Goal: Task Accomplishment & Management: Manage account settings

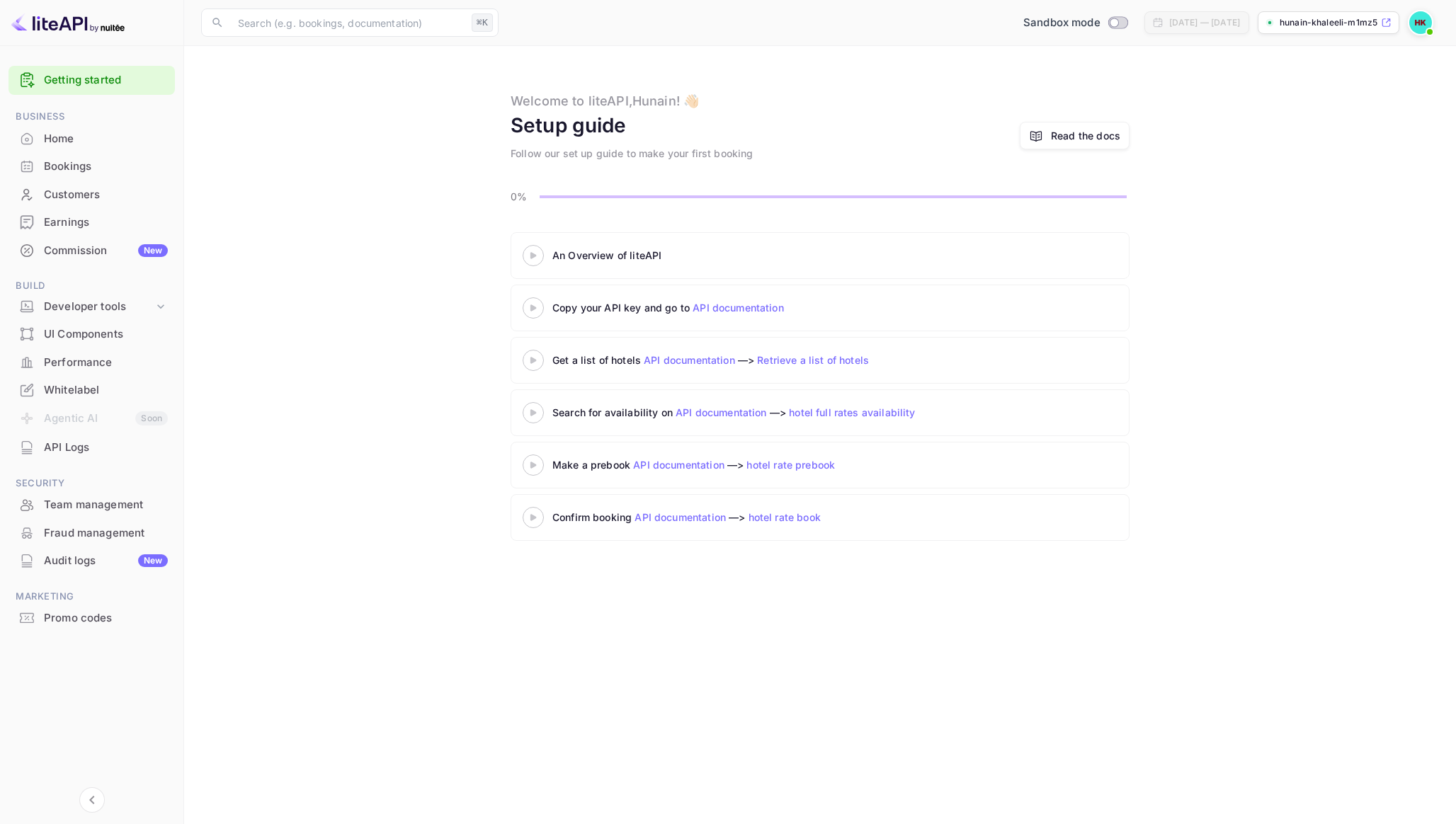
click at [71, 21] on img at bounding box center [68, 22] width 113 height 22
click at [1100, 22] on input "Switch to Production mode" at bounding box center [1114, 22] width 29 height 9
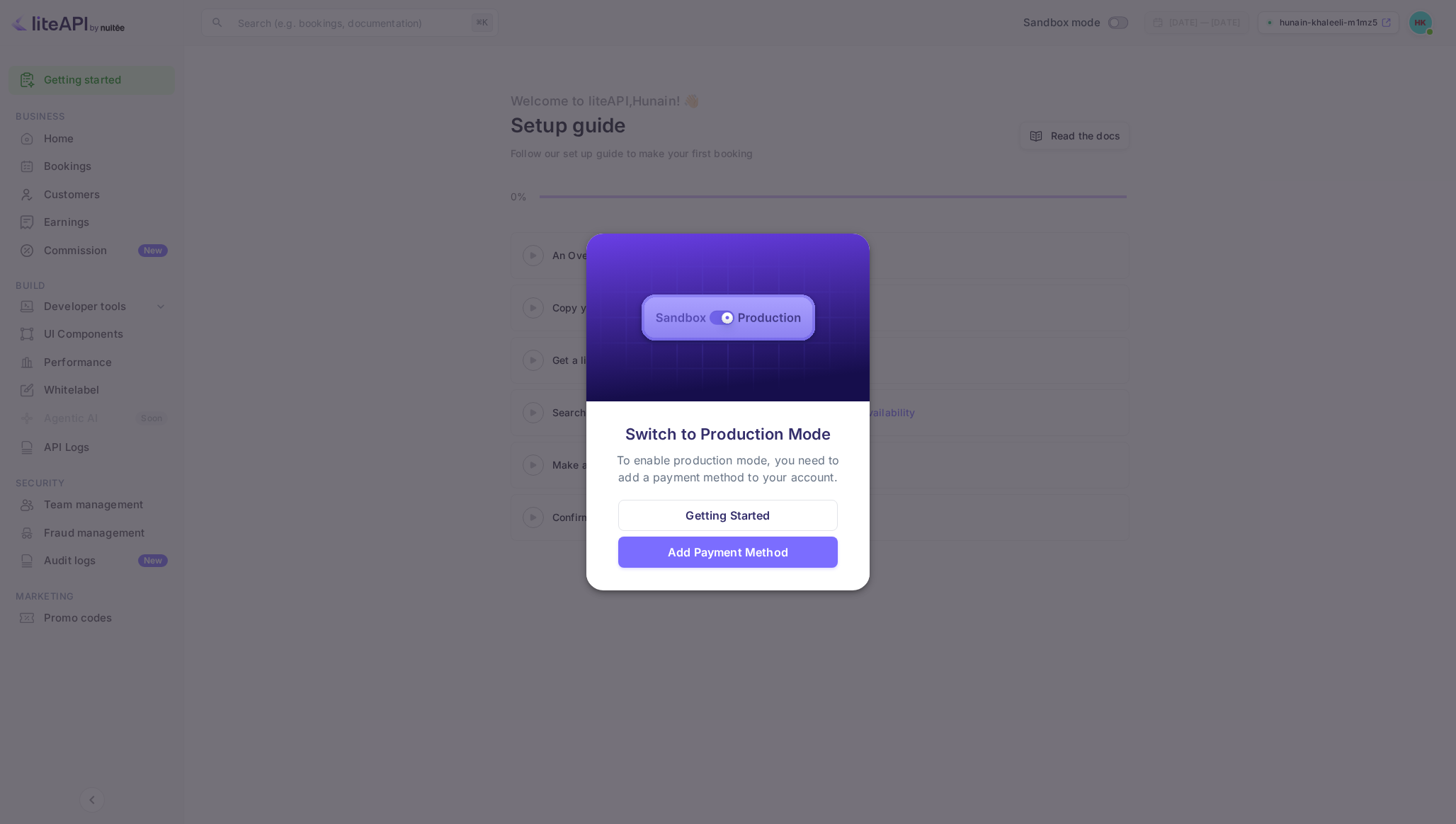
click at [775, 546] on div "Add Payment Method" at bounding box center [728, 552] width 120 height 17
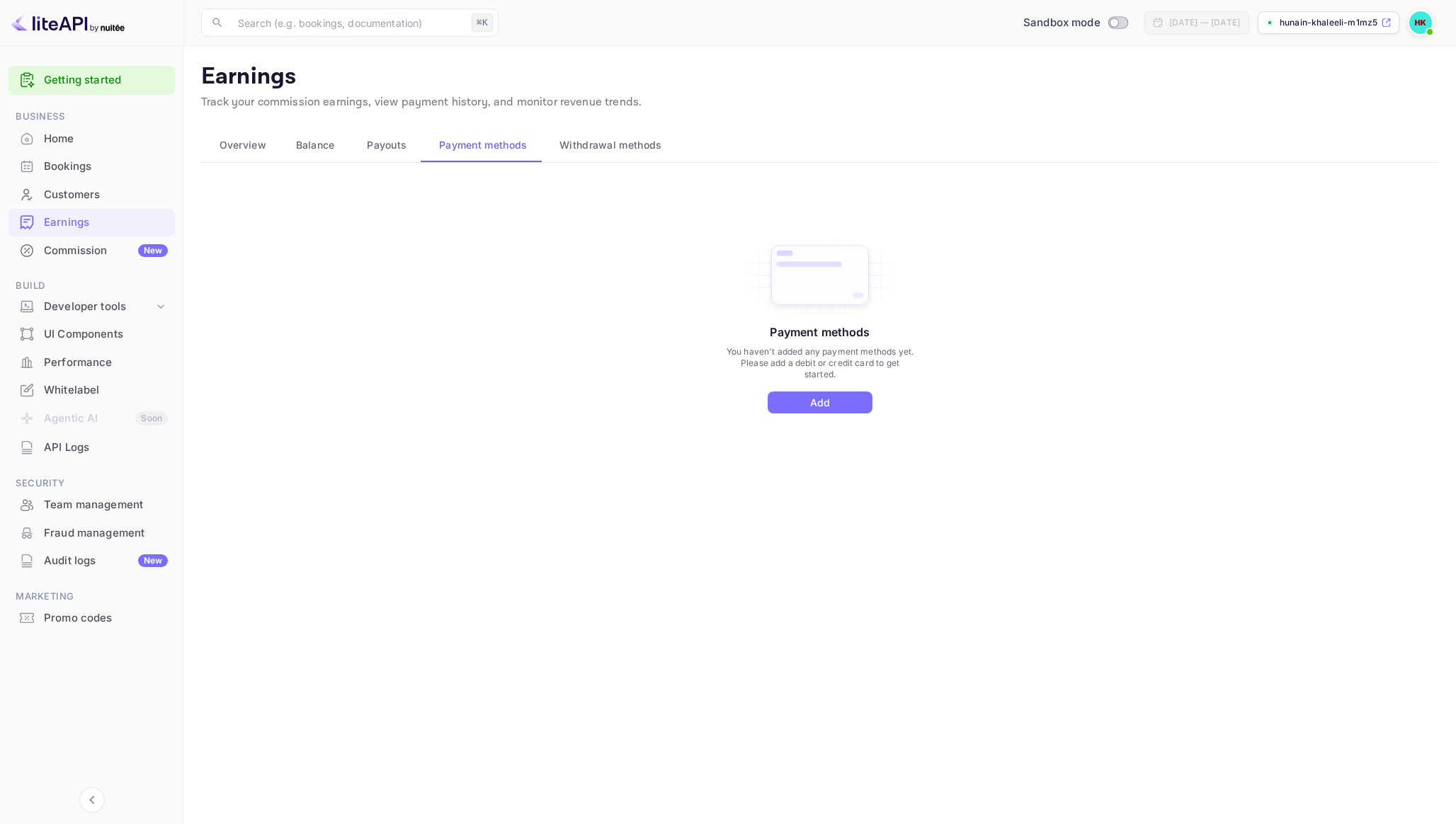
click at [827, 551] on main "Earnings Track your commission earnings, view payment history, and monitor reve…" at bounding box center [820, 436] width 1272 height 779
click at [855, 400] on button "Add" at bounding box center [820, 402] width 105 height 22
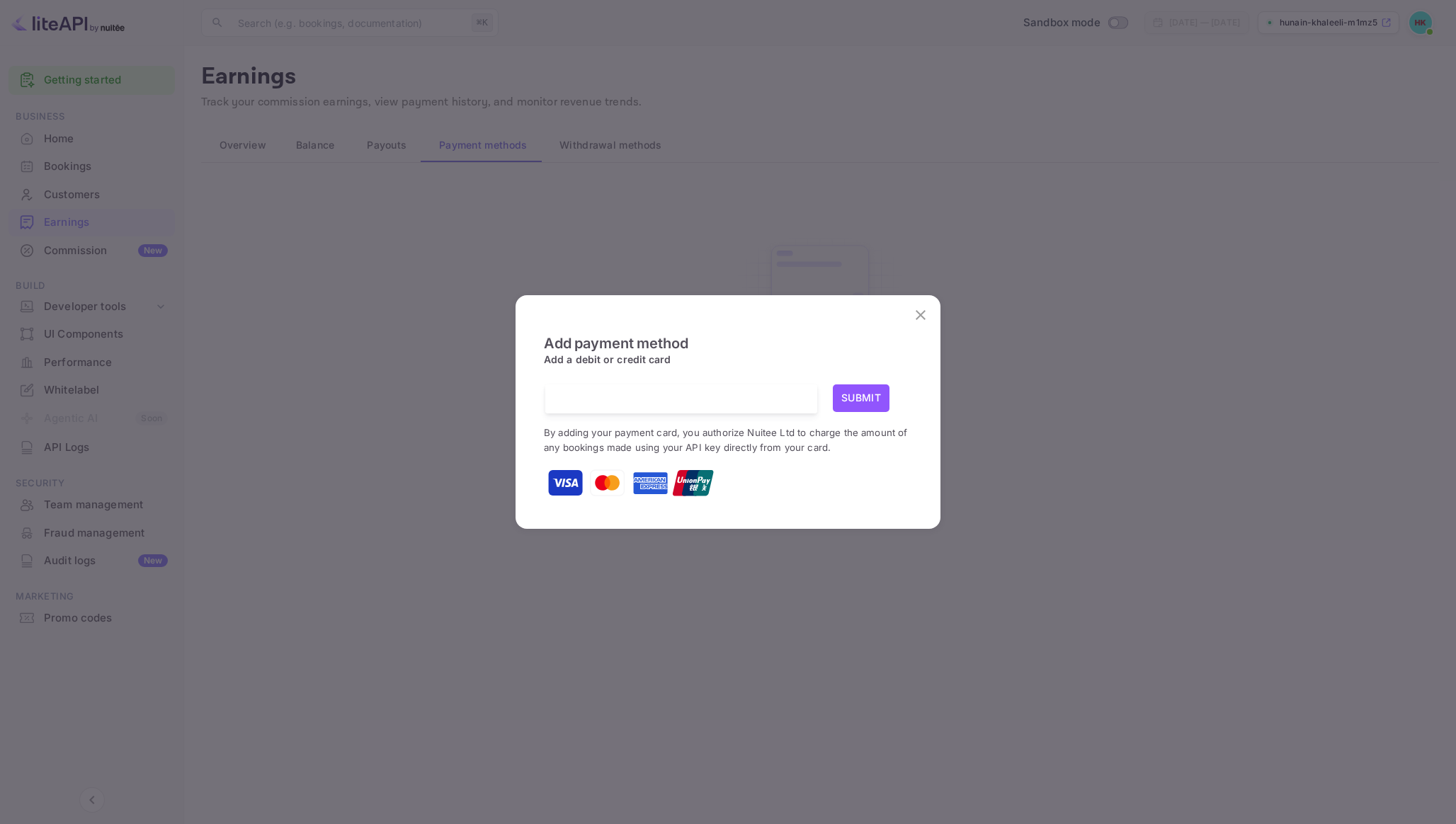
click at [640, 392] on div at bounding box center [686, 399] width 261 height 29
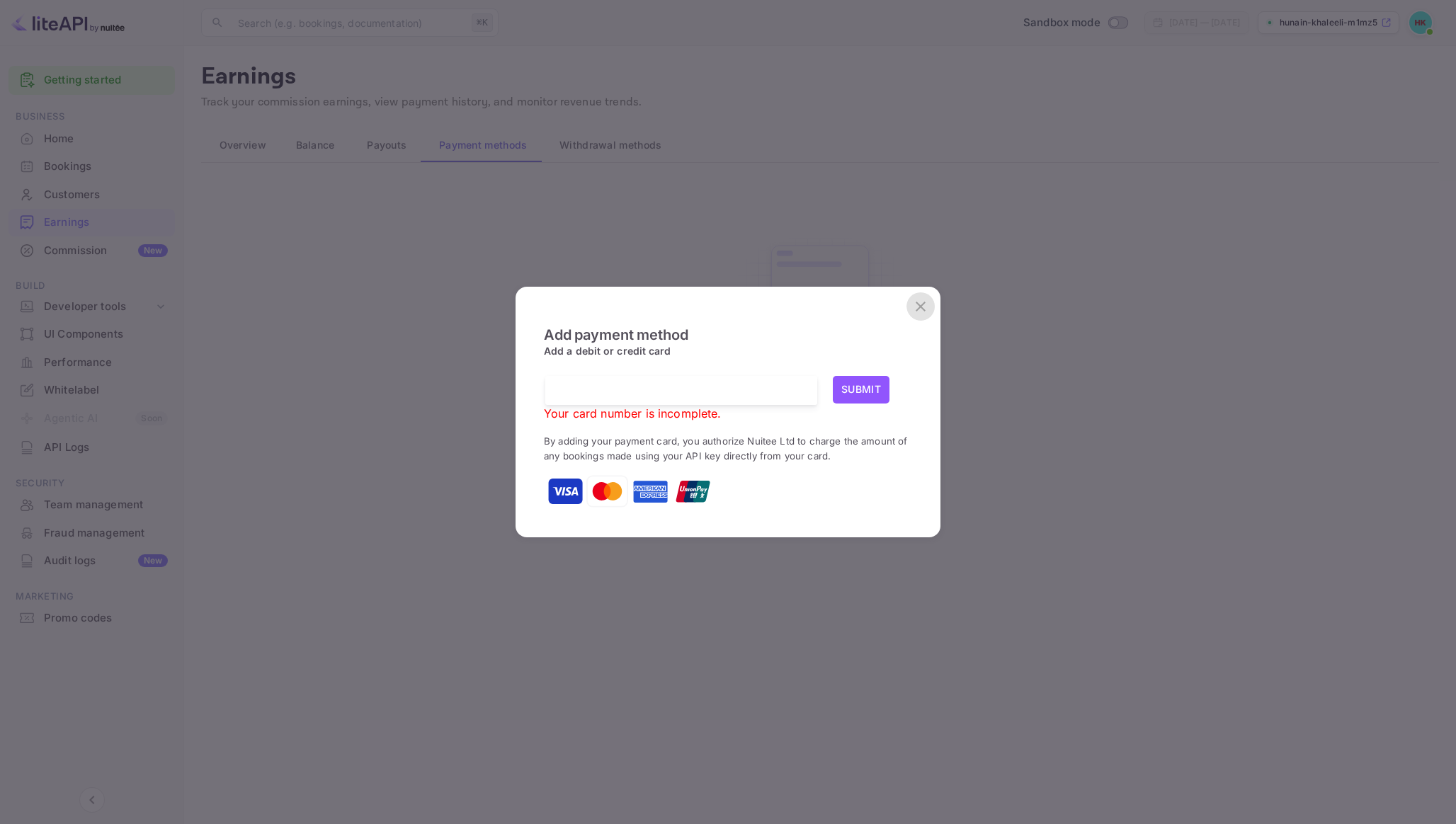
click at [919, 299] on icon "close" at bounding box center [920, 307] width 17 height 17
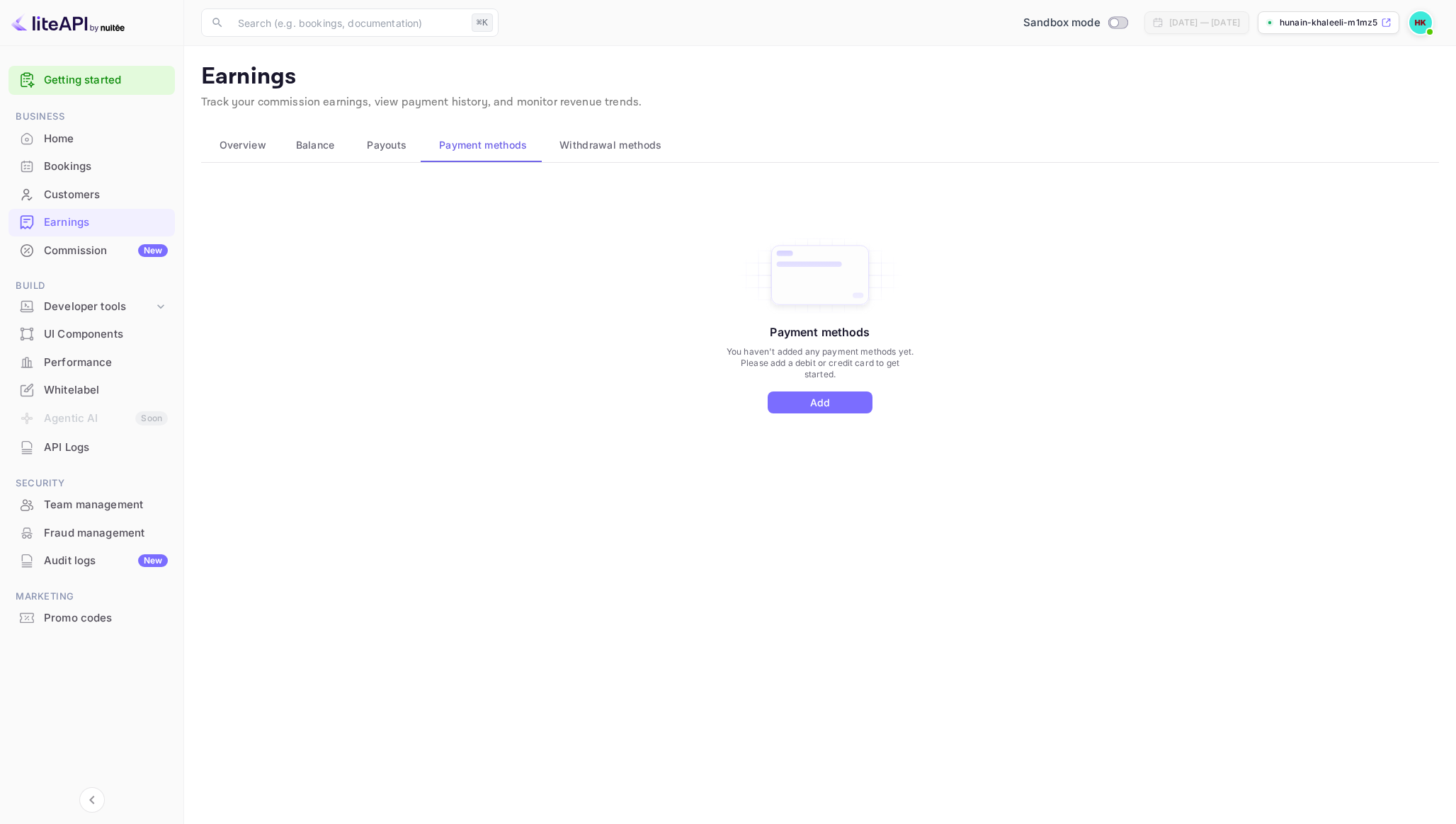
click at [402, 196] on div "Payment methods You haven't added any payment methods yet. Please add a debit o…" at bounding box center [820, 338] width 1238 height 318
click at [285, 282] on div "Payment methods You haven't added any payment methods yet. Please add a debit o…" at bounding box center [820, 338] width 1238 height 318
click at [77, 301] on div "Developer tools" at bounding box center [99, 307] width 109 height 16
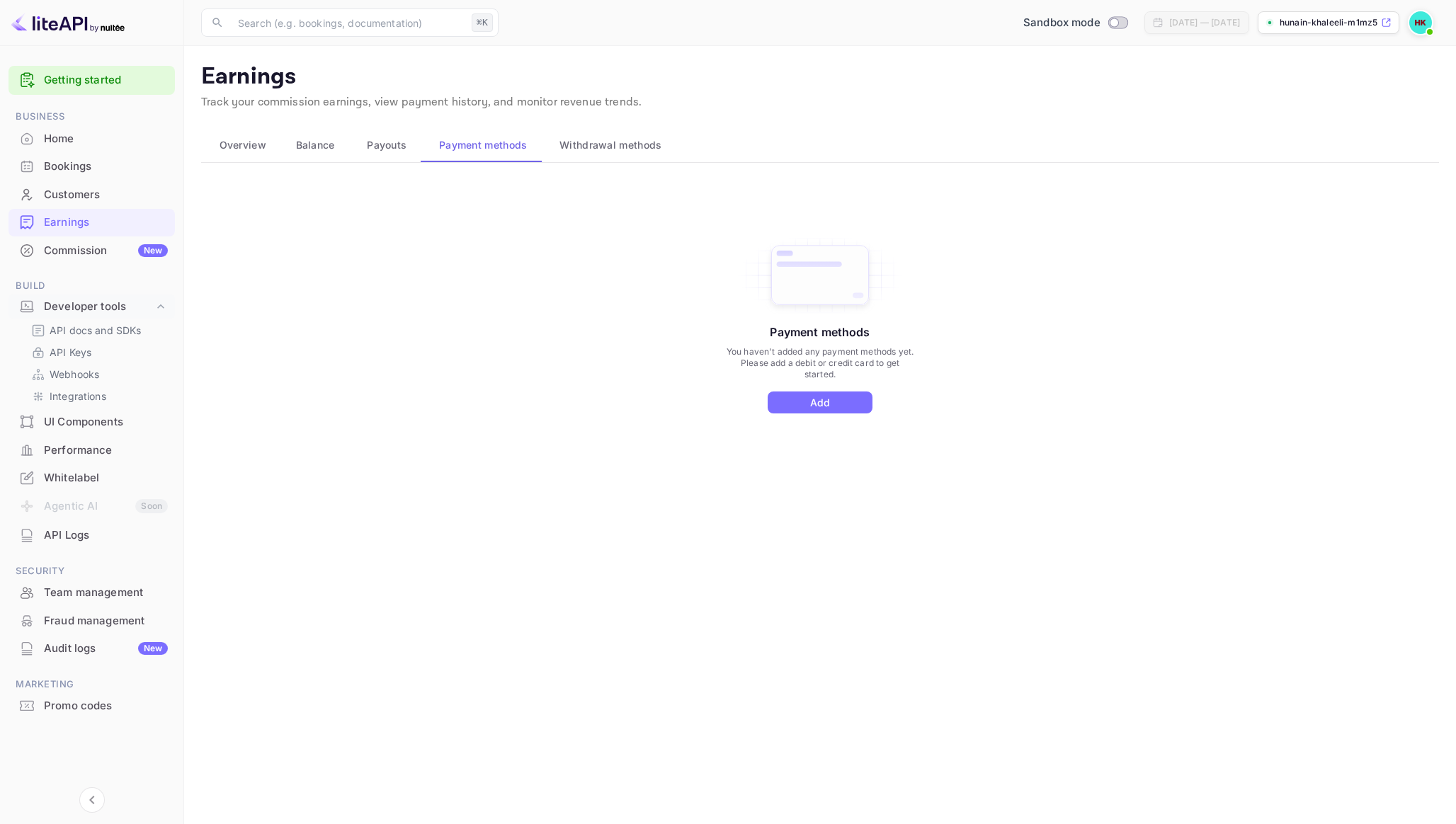
click at [229, 140] on span "Overview" at bounding box center [243, 145] width 47 height 17
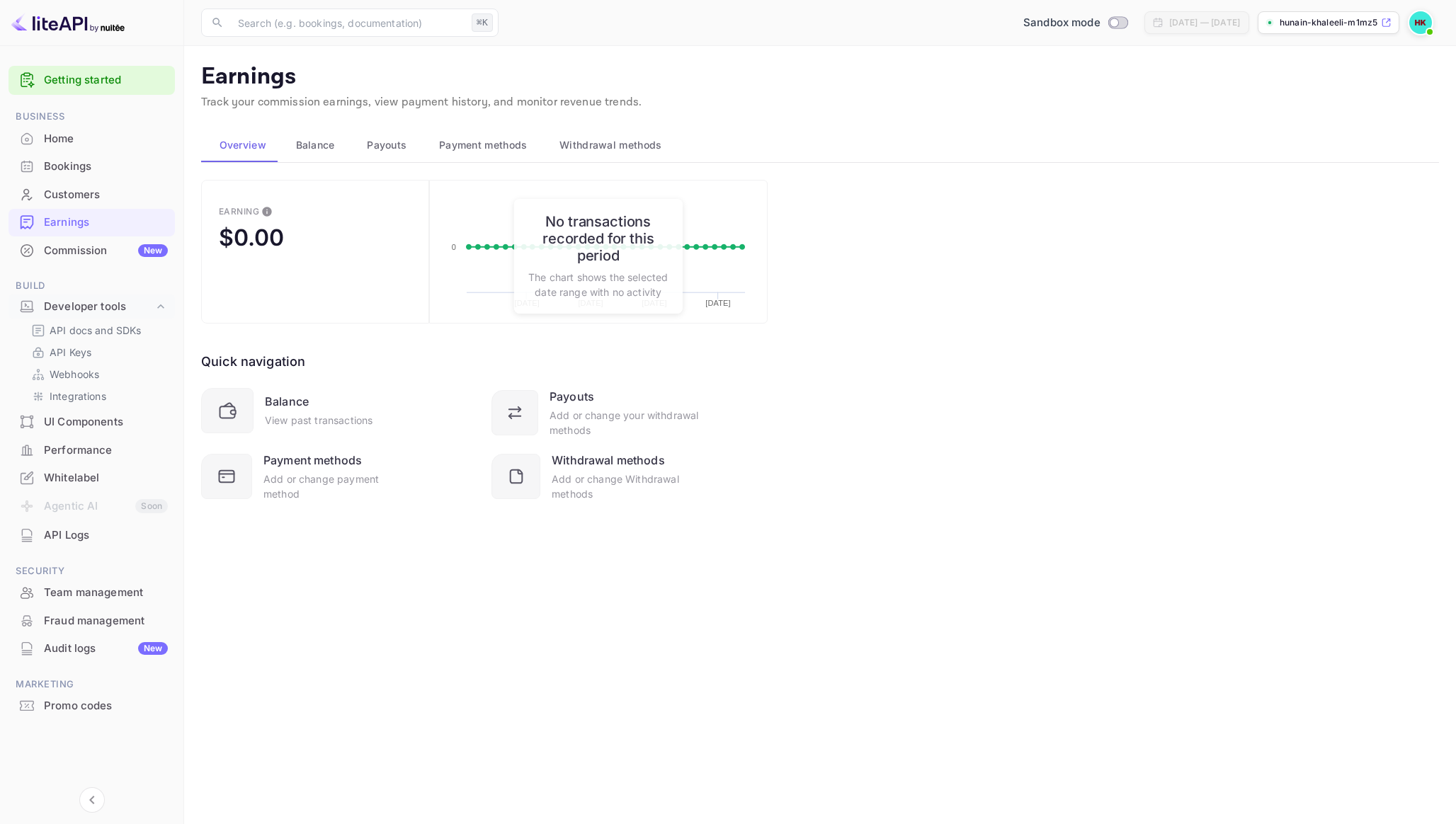
click at [66, 134] on div "Home" at bounding box center [106, 139] width 124 height 16
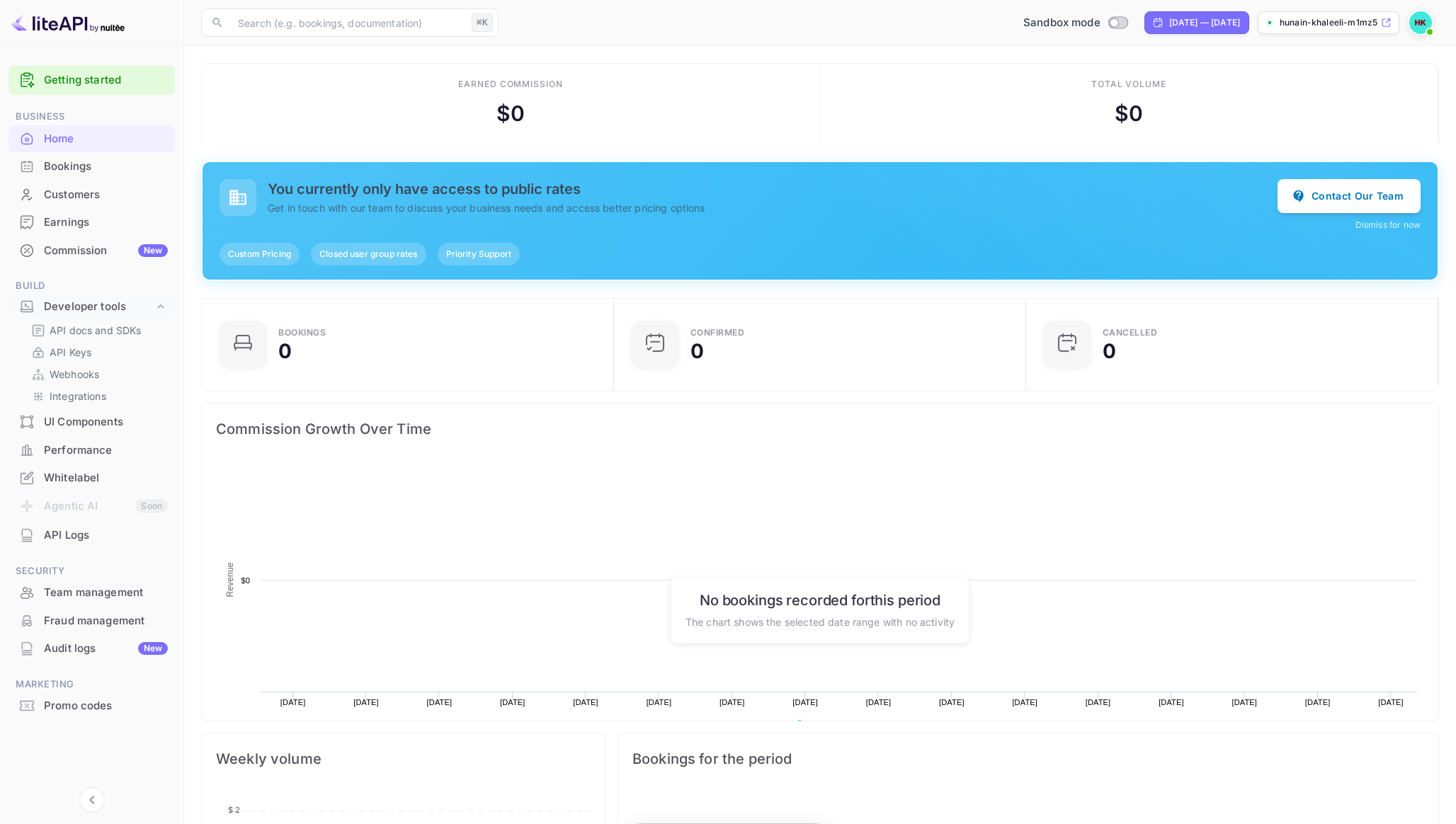
scroll to position [230, 404]
click at [68, 304] on div "Developer tools" at bounding box center [99, 307] width 109 height 16
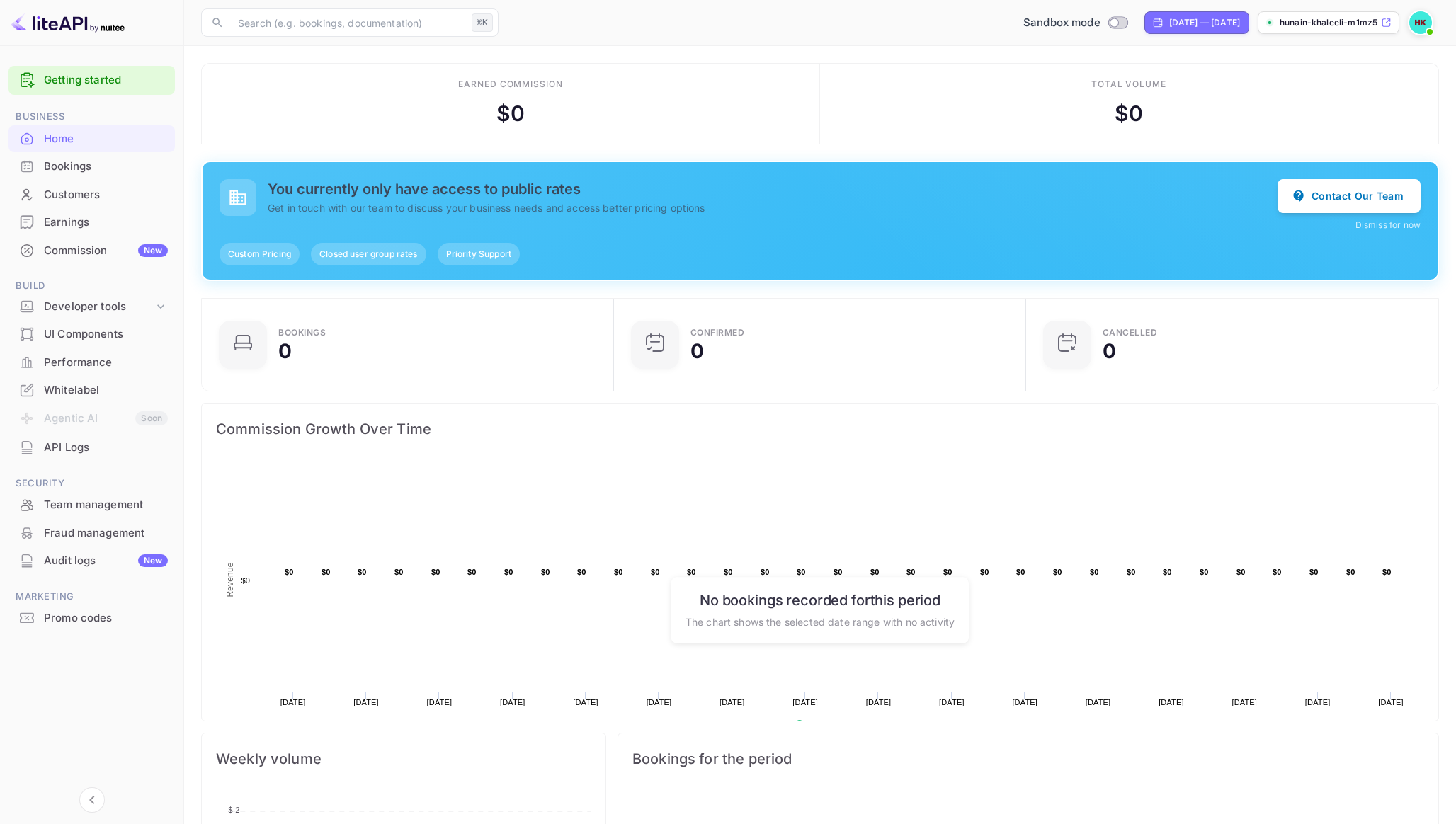
click at [160, 294] on li "Developer tools" at bounding box center [92, 307] width 166 height 27
click at [147, 311] on div "Developer tools" at bounding box center [99, 307] width 109 height 16
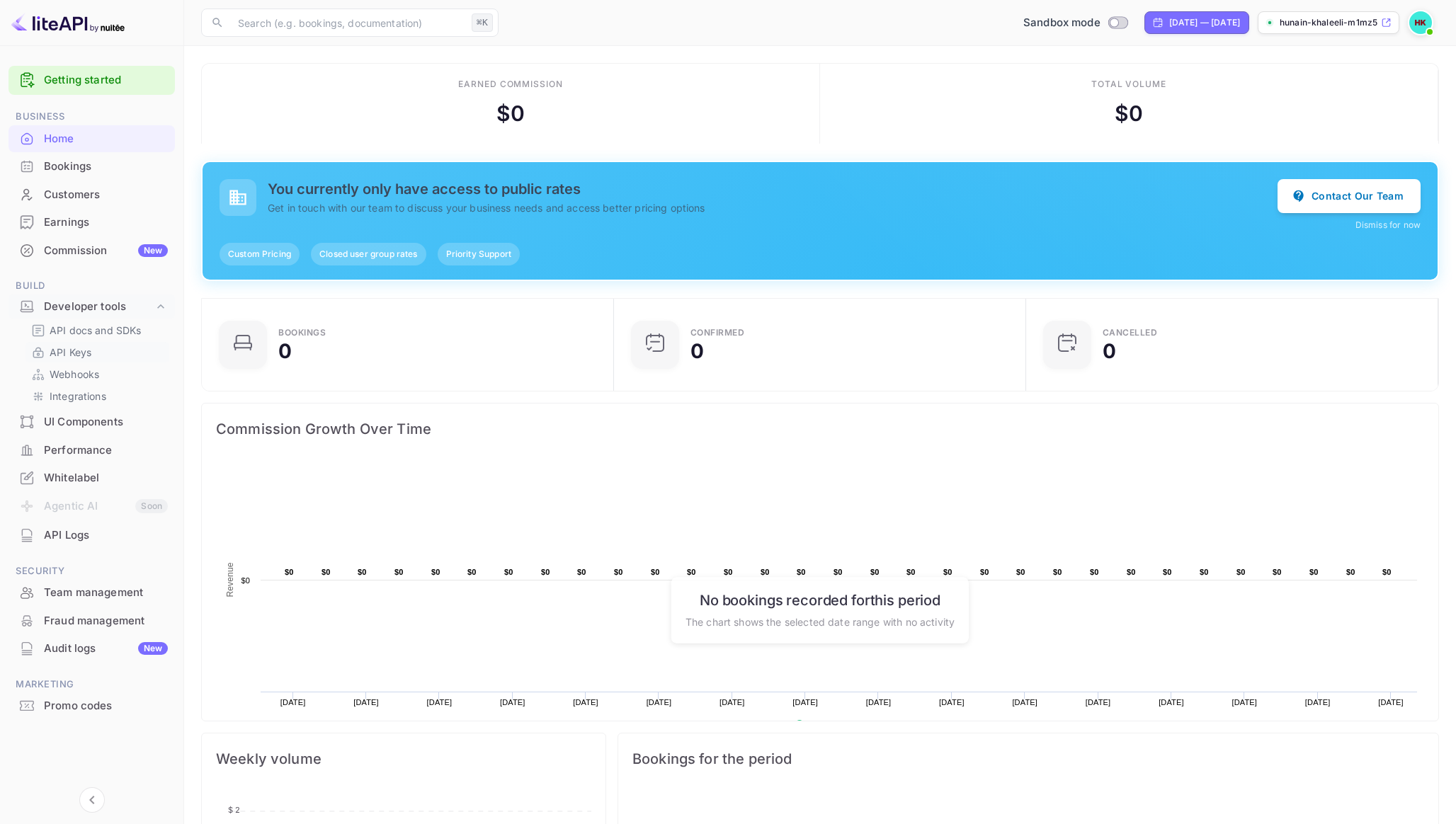
click at [66, 356] on p "API Keys" at bounding box center [70, 351] width 42 height 15
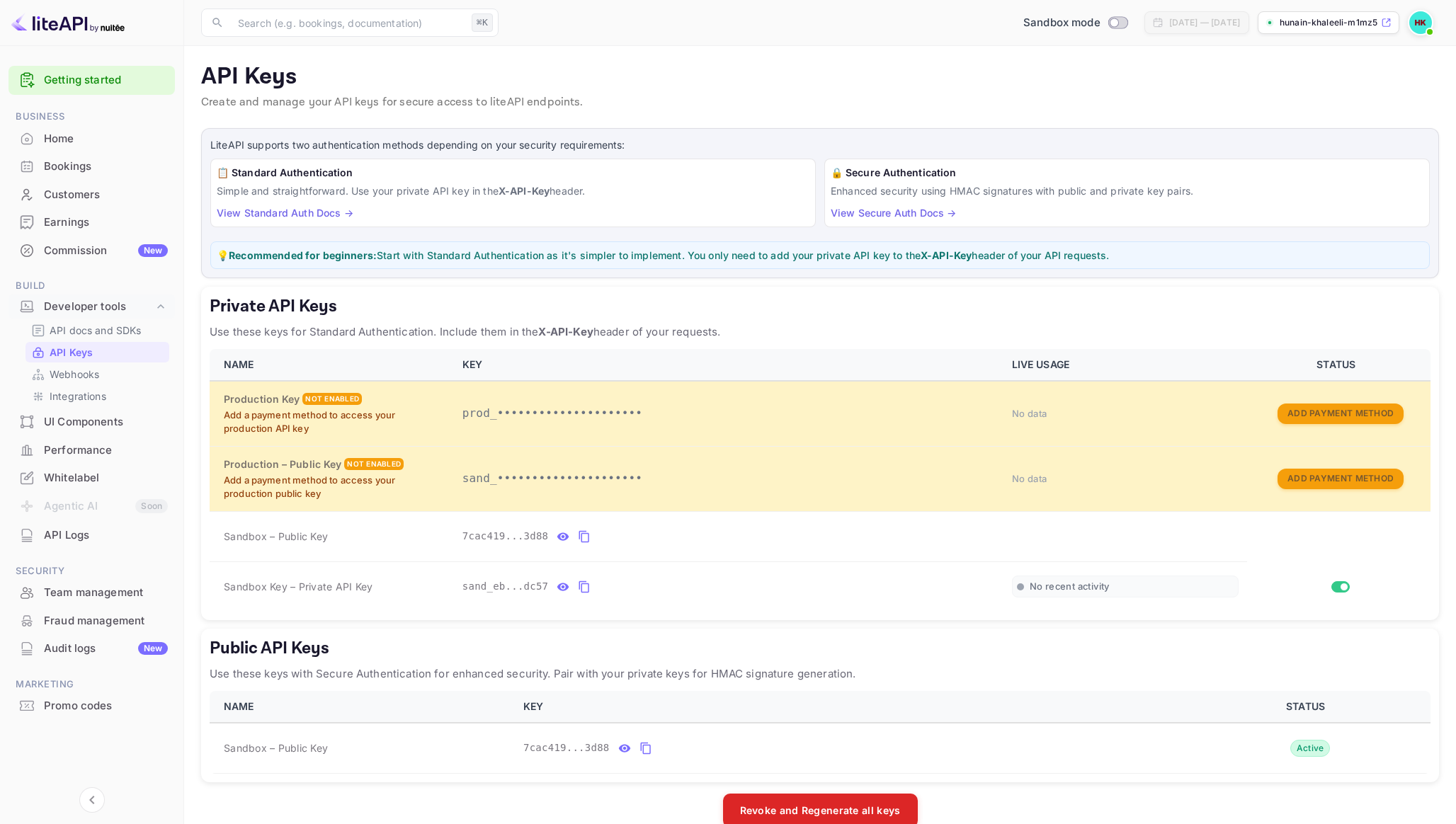
scroll to position [26, 0]
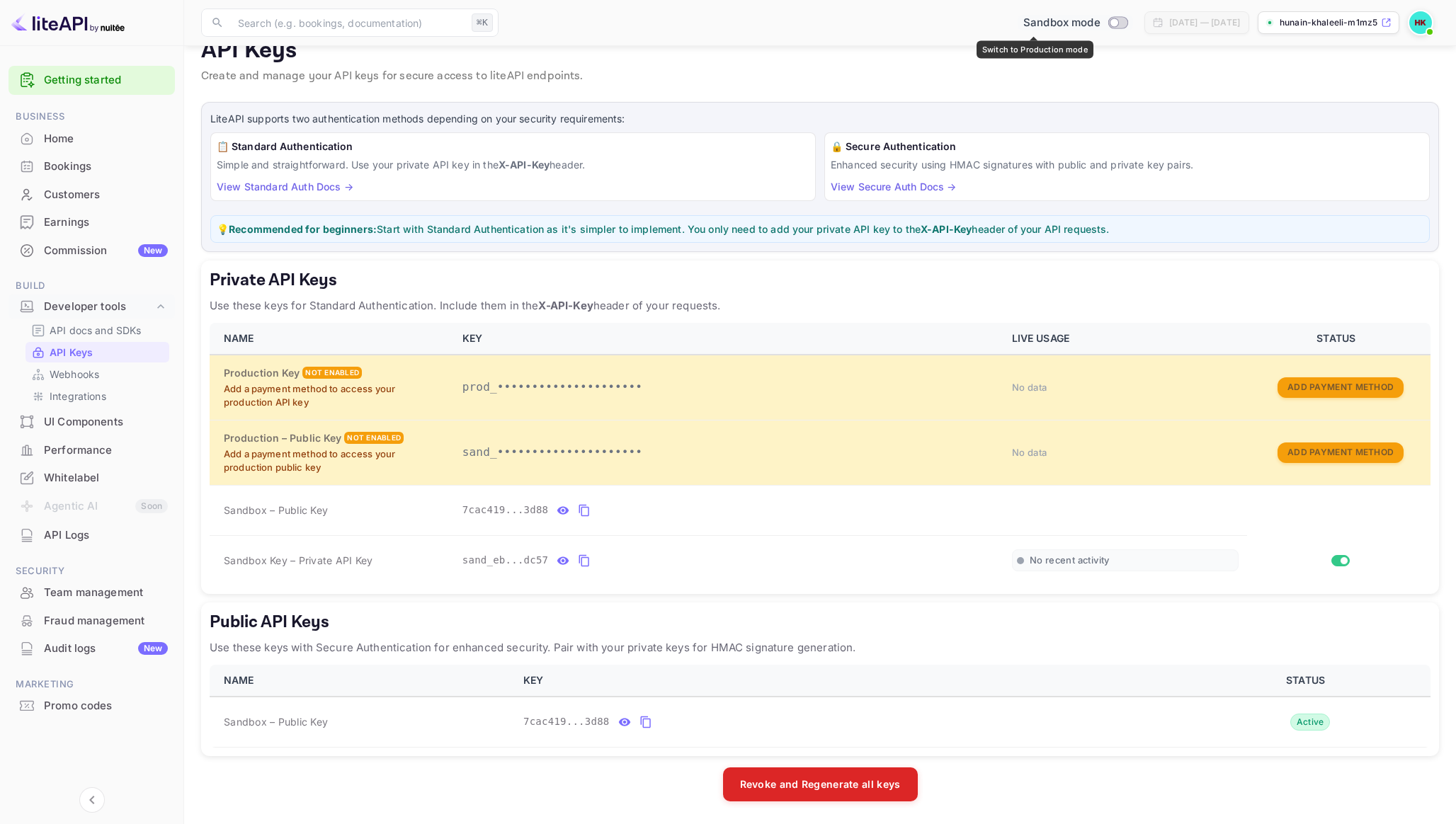
click at [1100, 20] on input "Switch to Production mode" at bounding box center [1114, 22] width 29 height 9
checkbox input "false"
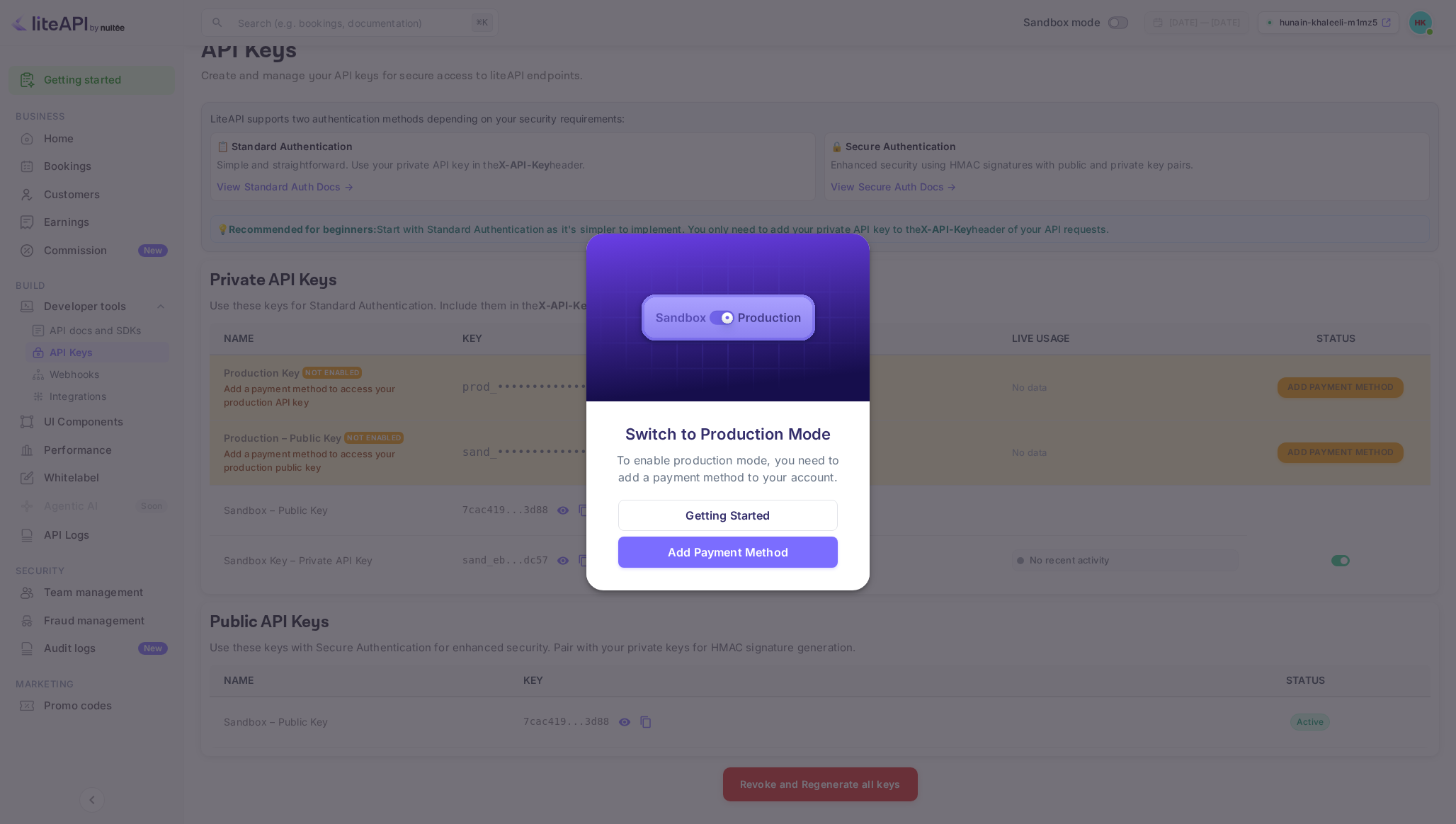
click at [706, 549] on div "Add Payment Method" at bounding box center [728, 552] width 120 height 17
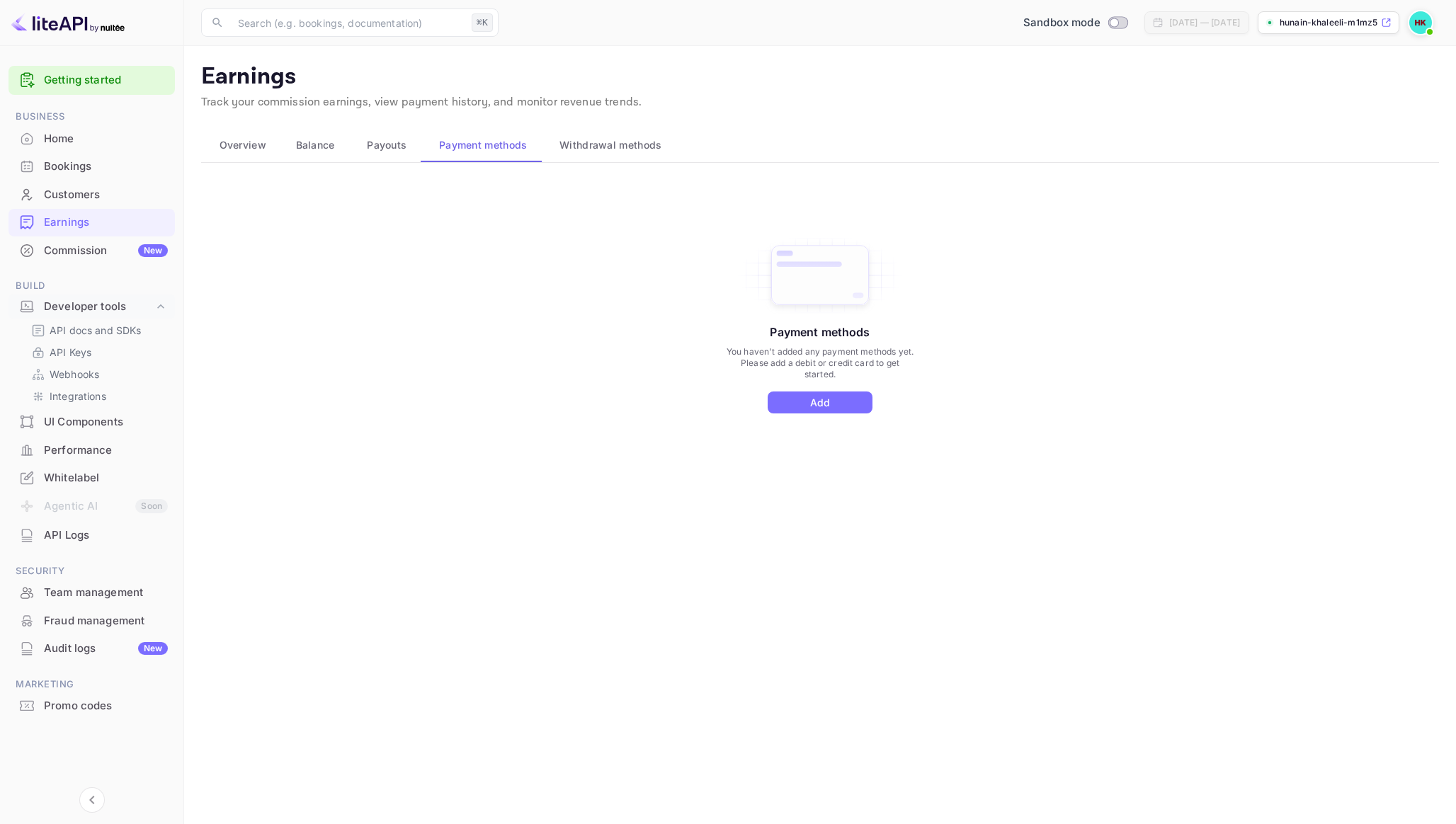
click at [806, 390] on div "Payment methods You haven't added any payment methods yet. Please add a debit o…" at bounding box center [819, 324] width 190 height 178
click at [805, 399] on button "Add" at bounding box center [820, 402] width 105 height 22
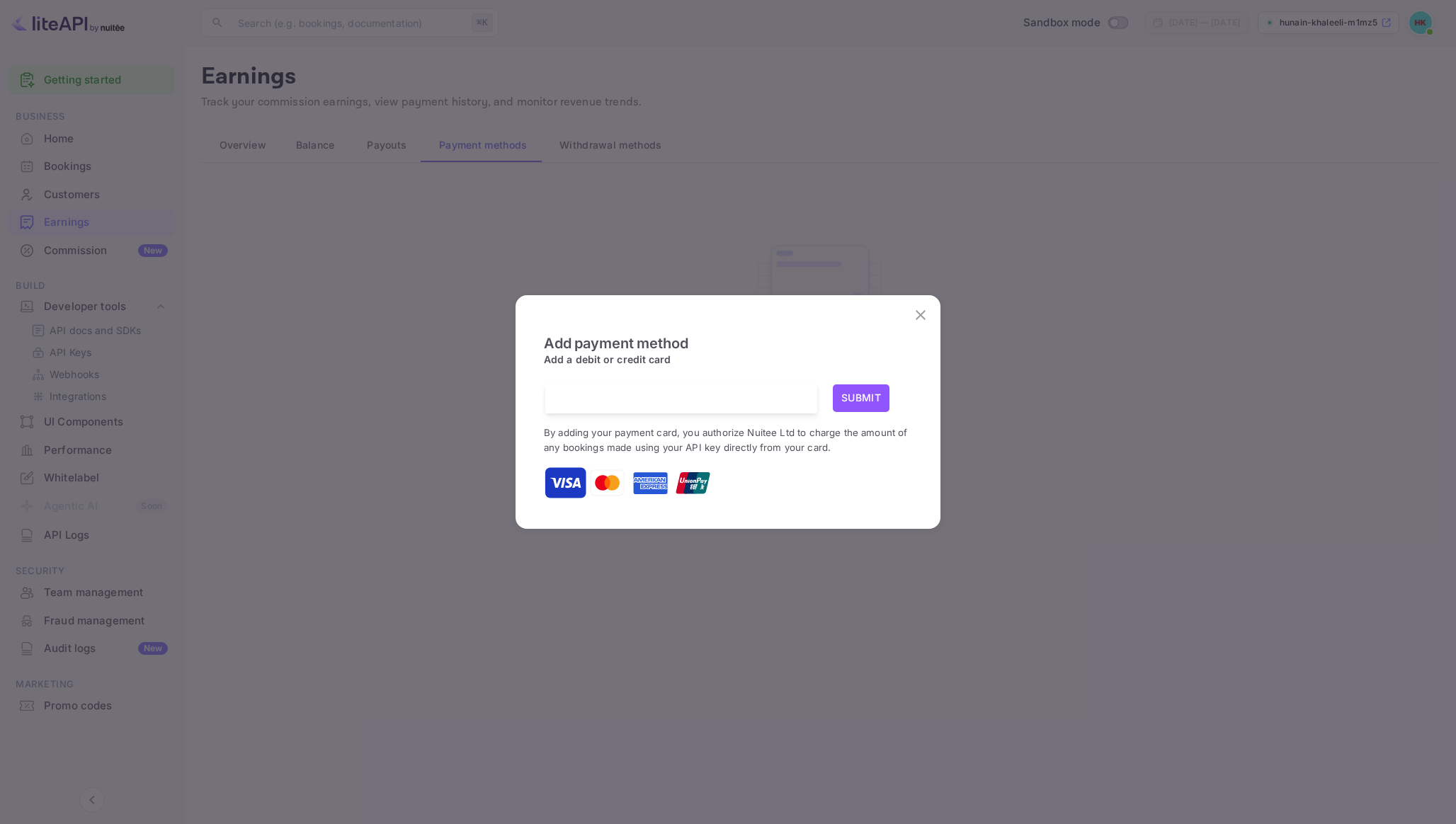
click at [614, 392] on iframe at bounding box center [681, 399] width 251 height 13
click at [875, 402] on button "Submit" at bounding box center [860, 399] width 56 height 28
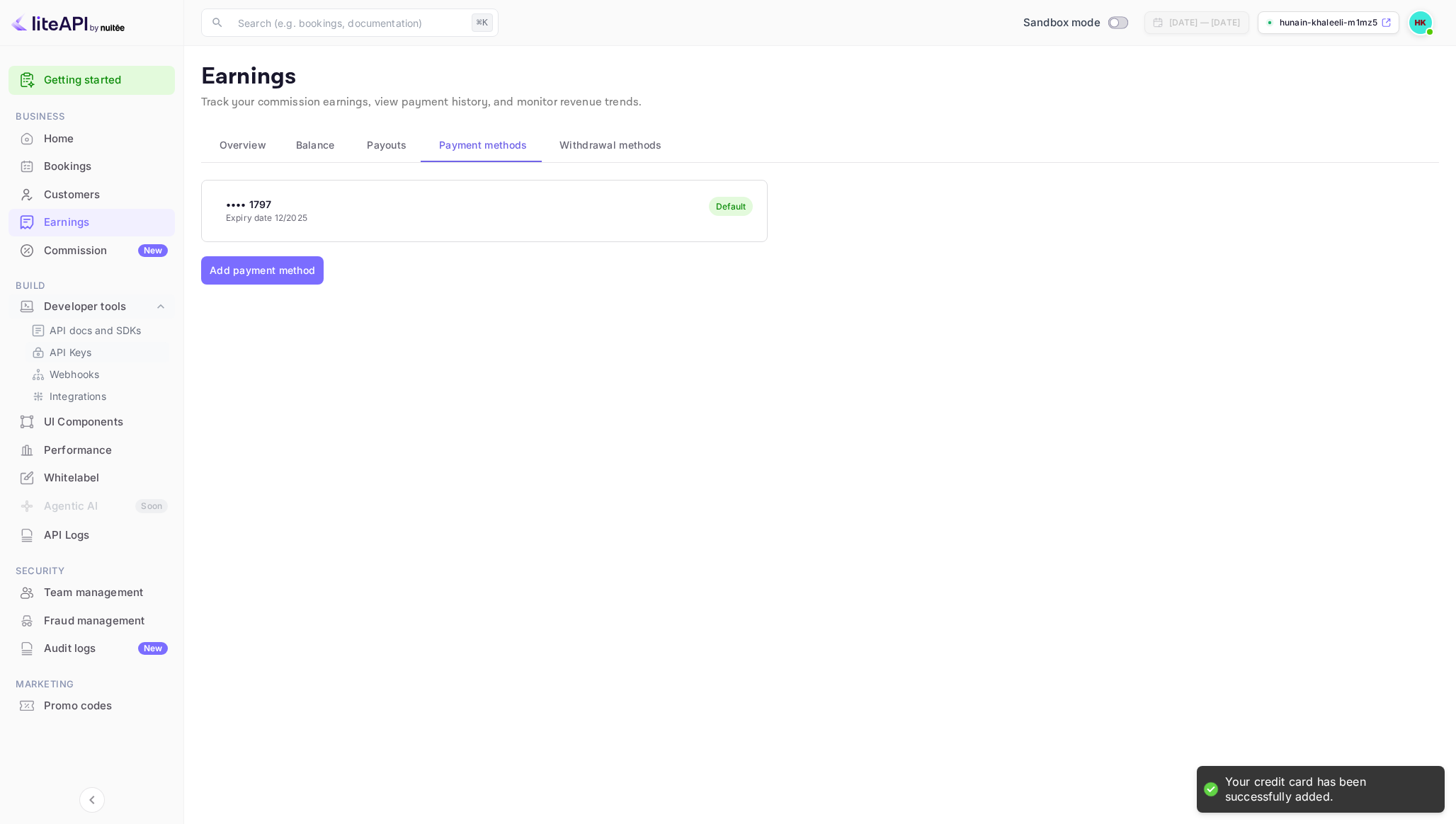
click at [82, 347] on p "API Keys" at bounding box center [70, 351] width 42 height 15
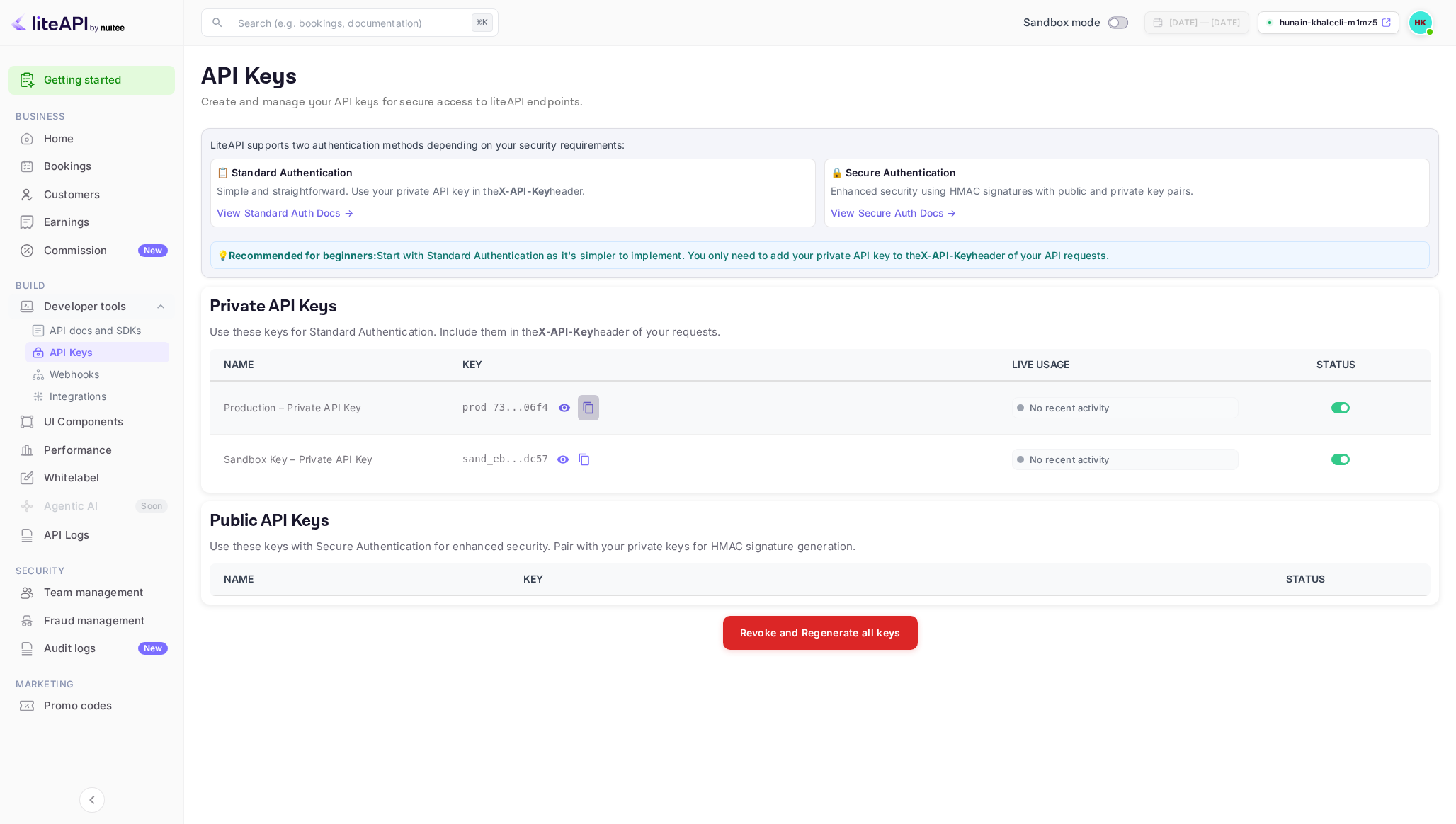
click at [589, 405] on icon "private api keys table" at bounding box center [588, 408] width 13 height 17
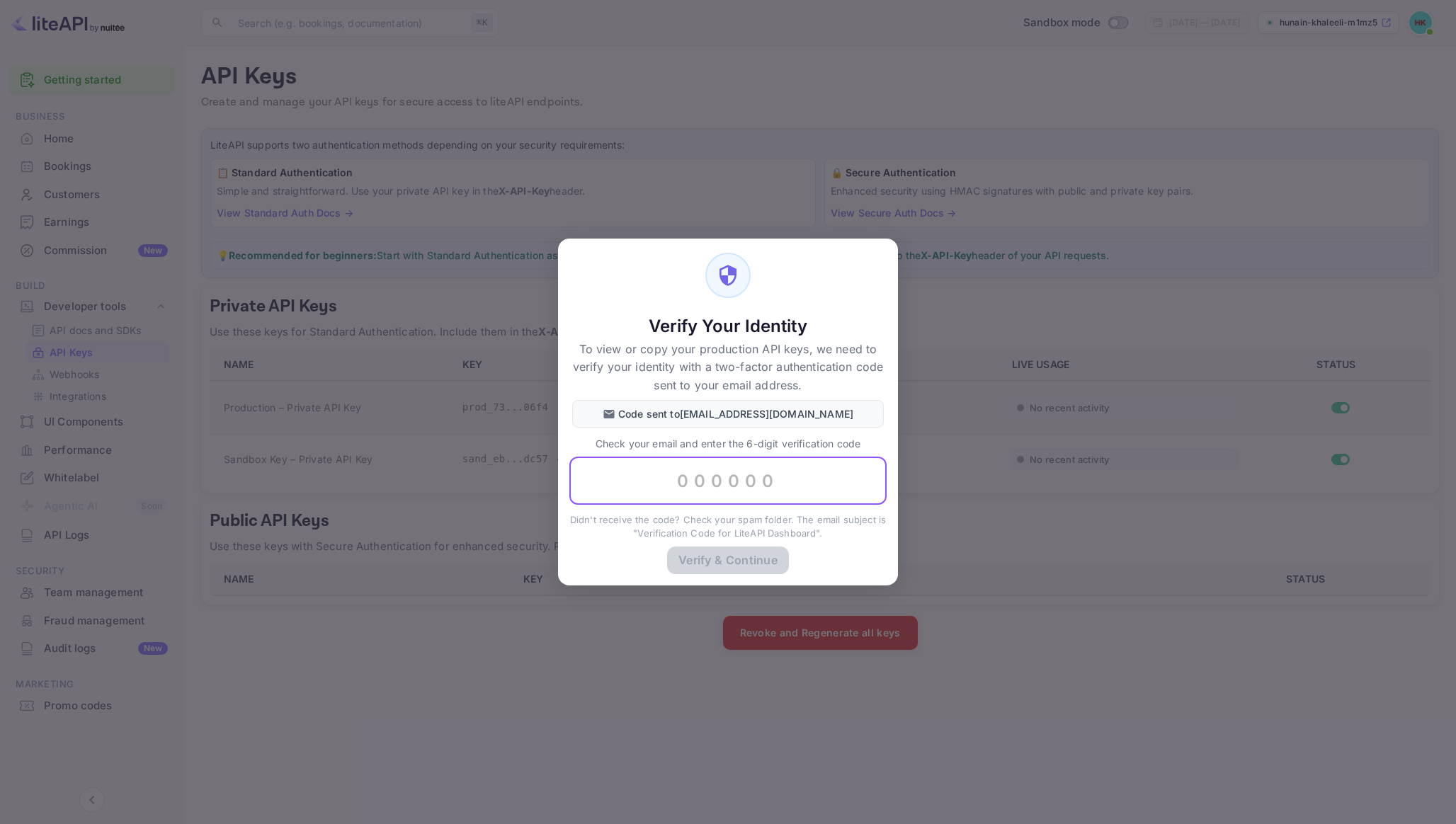
click at [708, 473] on input "text" at bounding box center [728, 481] width 318 height 48
click at [763, 482] on input "text" at bounding box center [728, 481] width 318 height 48
click at [683, 499] on input "text" at bounding box center [728, 481] width 318 height 48
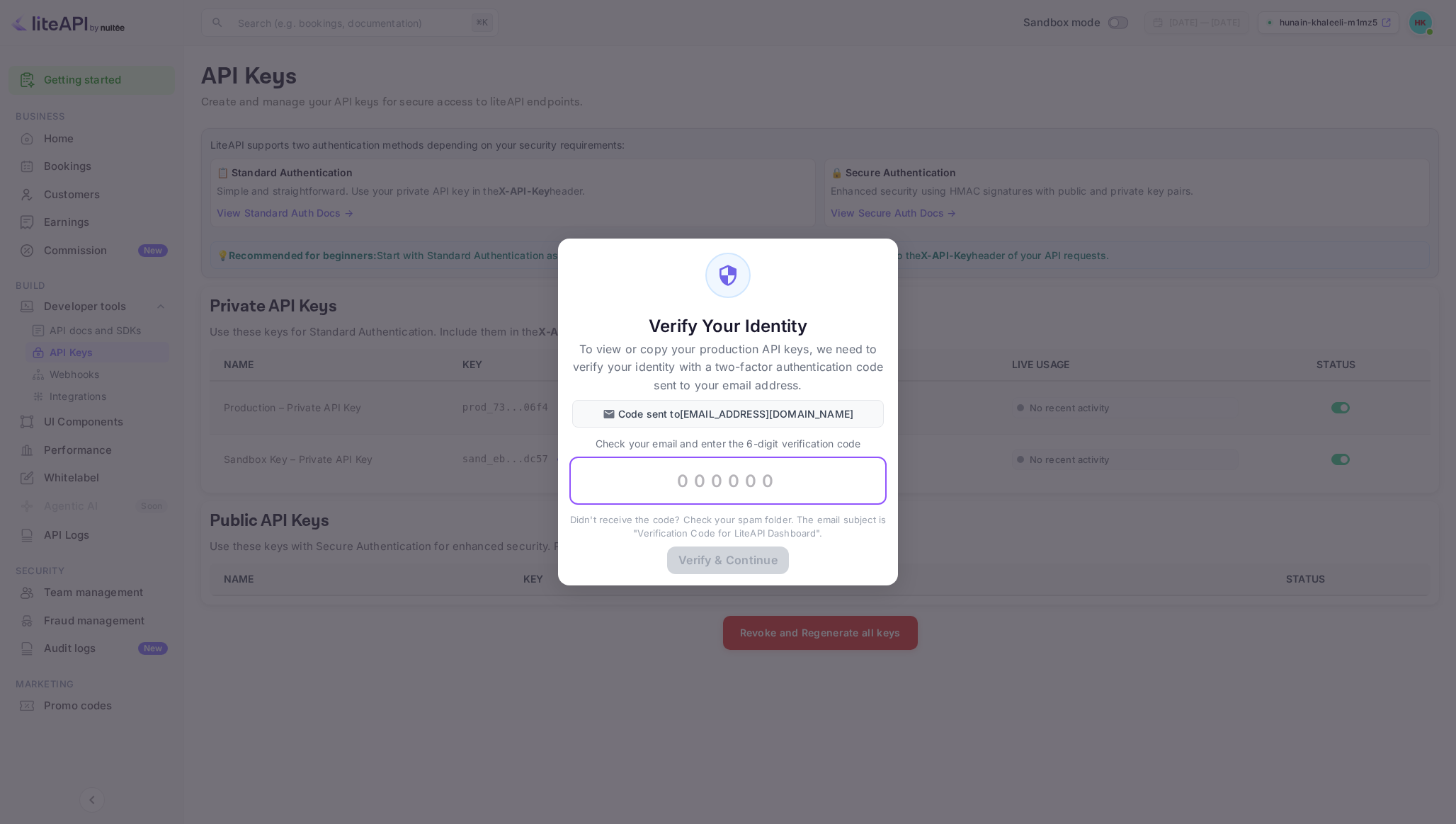
click at [697, 478] on input "text" at bounding box center [728, 481] width 318 height 48
paste input "839432"
type input "839432"
click at [707, 561] on button "Verify & Continue" at bounding box center [728, 560] width 122 height 28
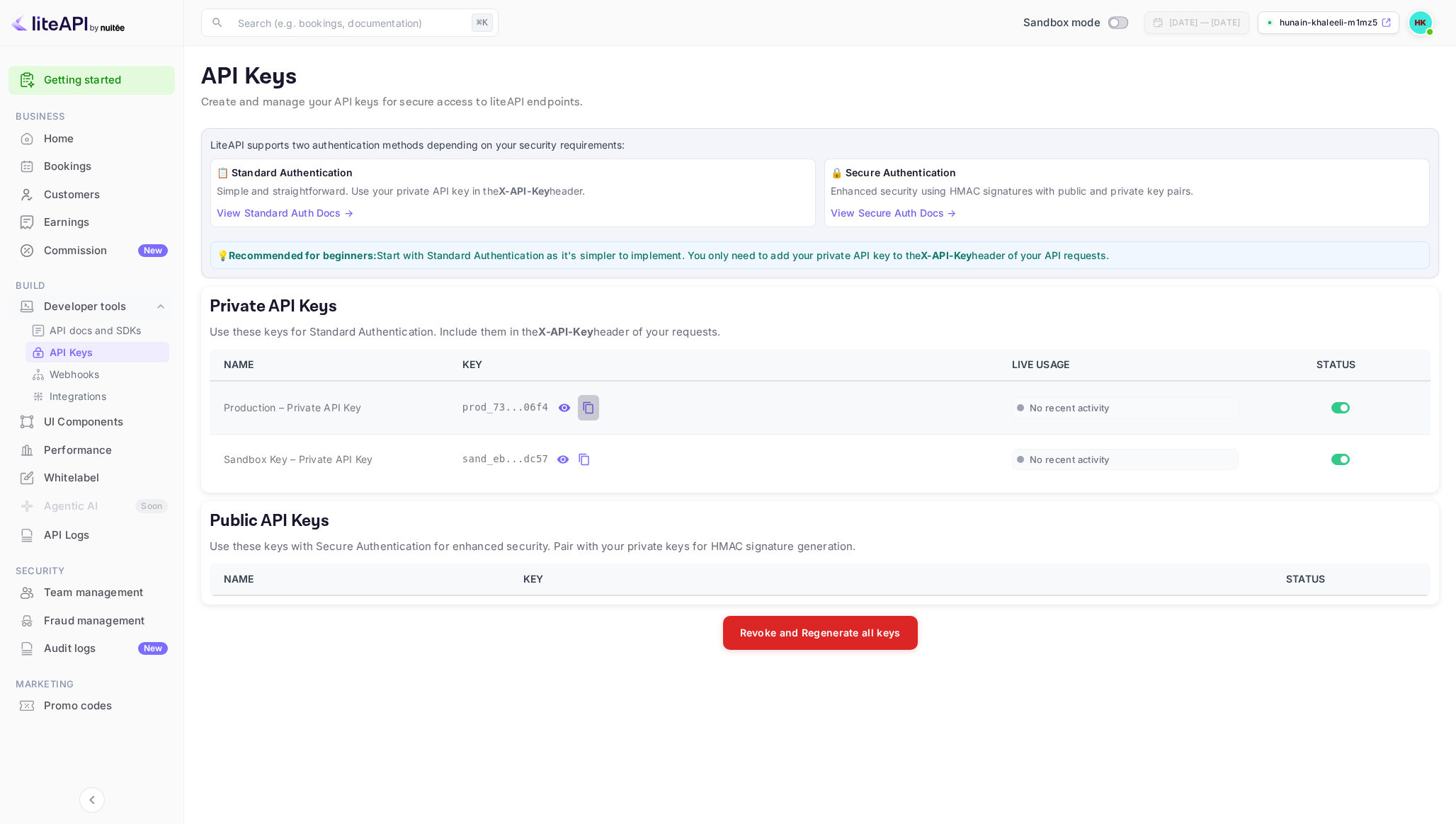
click at [587, 409] on icon "private api keys table" at bounding box center [588, 408] width 13 height 17
click at [586, 459] on icon "private api keys table" at bounding box center [584, 459] width 13 height 17
click at [73, 331] on p "API docs and SDKs" at bounding box center [95, 330] width 92 height 15
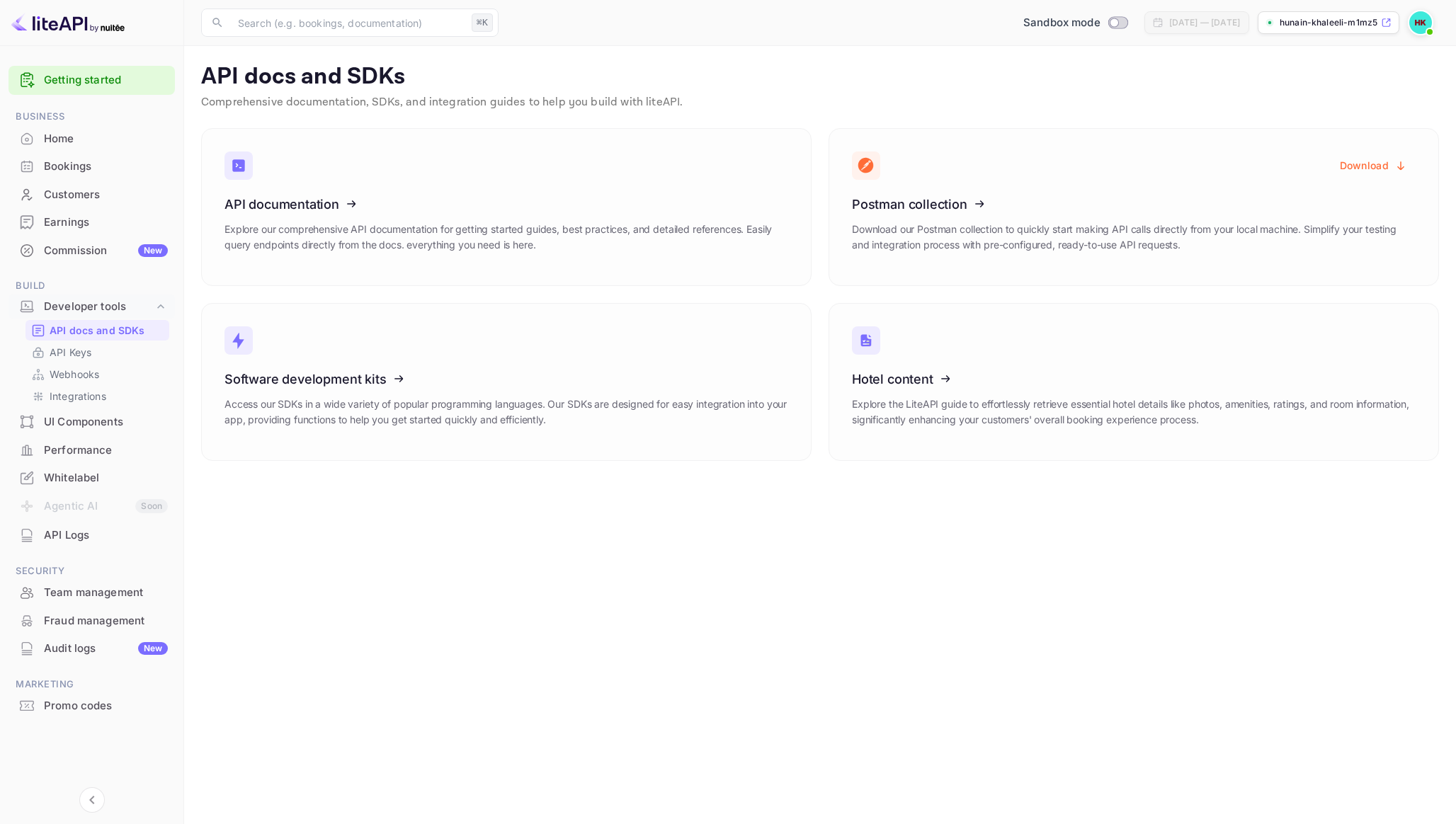
click at [59, 161] on div "Bookings" at bounding box center [106, 166] width 124 height 16
